Goal: Information Seeking & Learning: Find specific fact

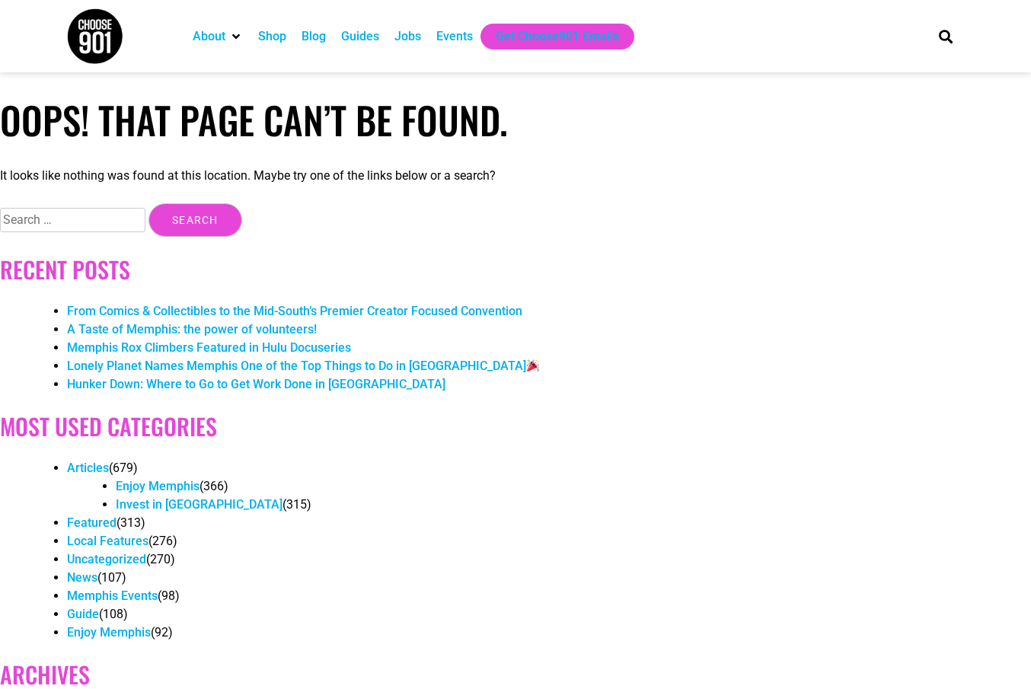
click at [90, 220] on input "Search for:" at bounding box center [72, 220] width 145 height 24
type input "bristerfest"
click at [148, 203] on input "Search" at bounding box center [195, 219] width 94 height 33
click at [80, 227] on input "Search for:" at bounding box center [72, 220] width 145 height 24
type input "brister street"
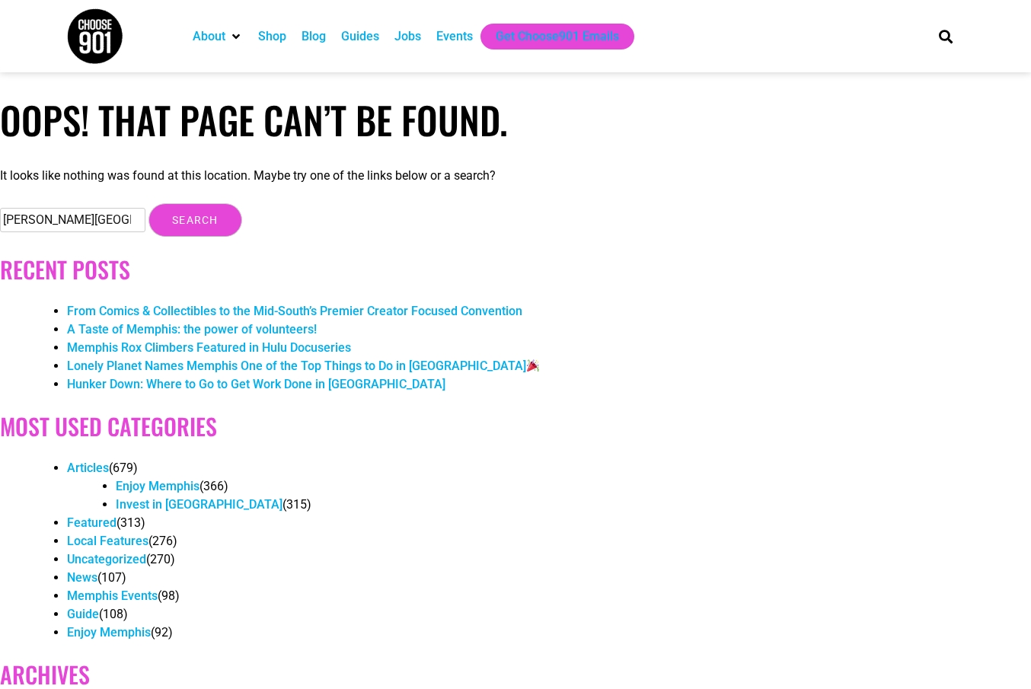
click at [148, 203] on input "Search" at bounding box center [195, 219] width 94 height 33
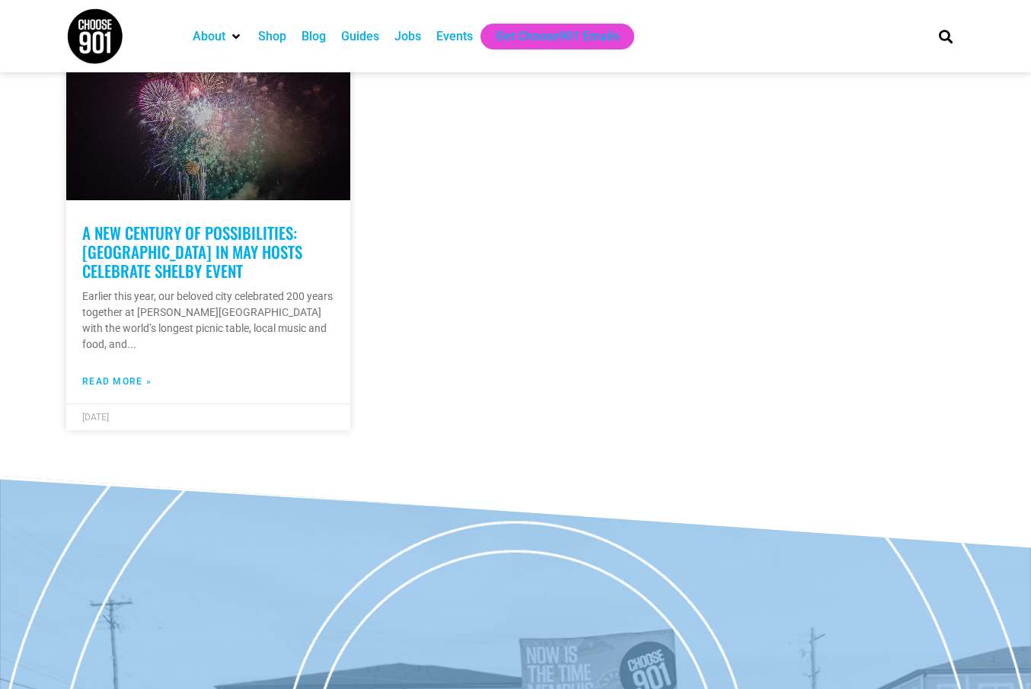
scroll to position [656, 0]
